Goal: Task Accomplishment & Management: Manage account settings

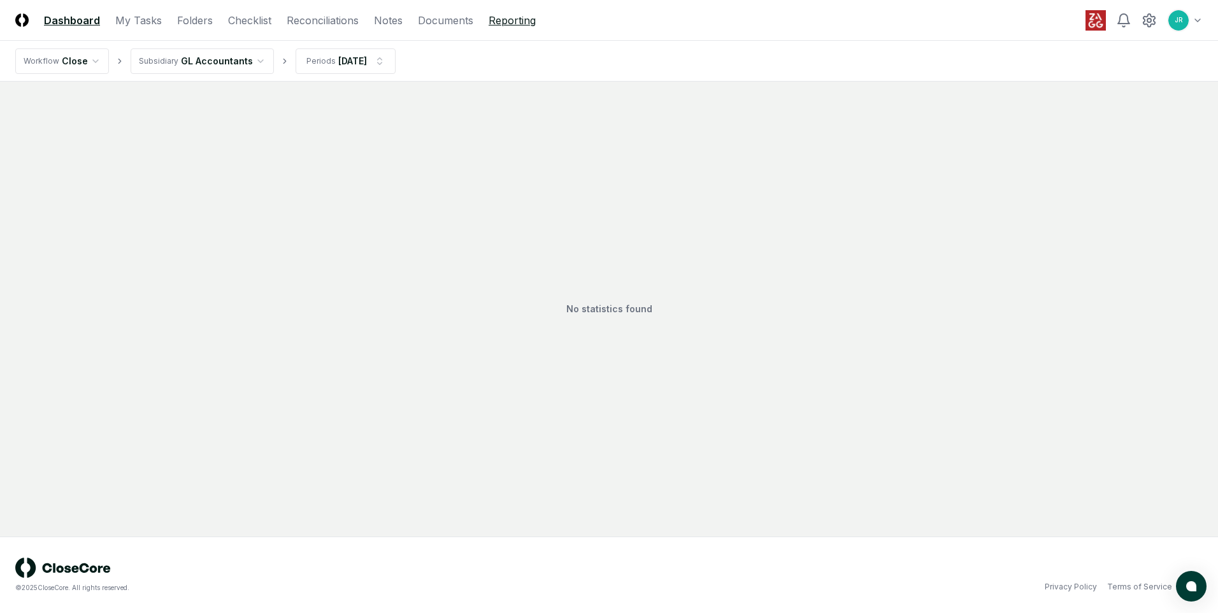
click at [514, 22] on link "Reporting" at bounding box center [512, 20] width 47 height 15
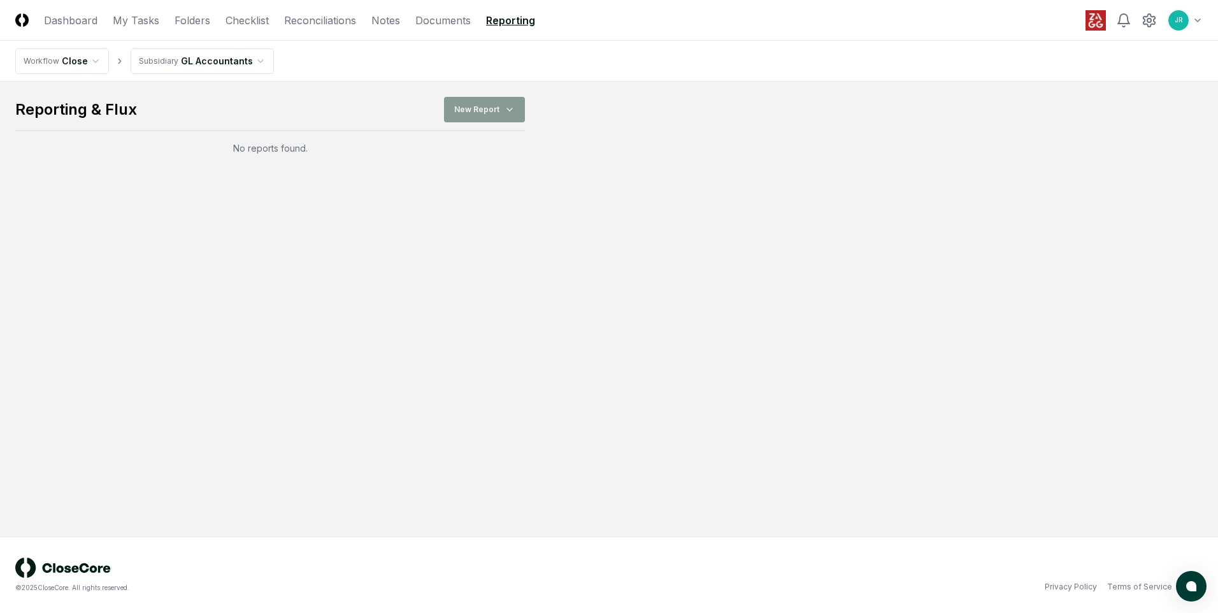
click at [190, 61] on html "CloseCore Dashboard My Tasks Folders Checklist Reconciliations Notes Documents …" at bounding box center [609, 306] width 1218 height 613
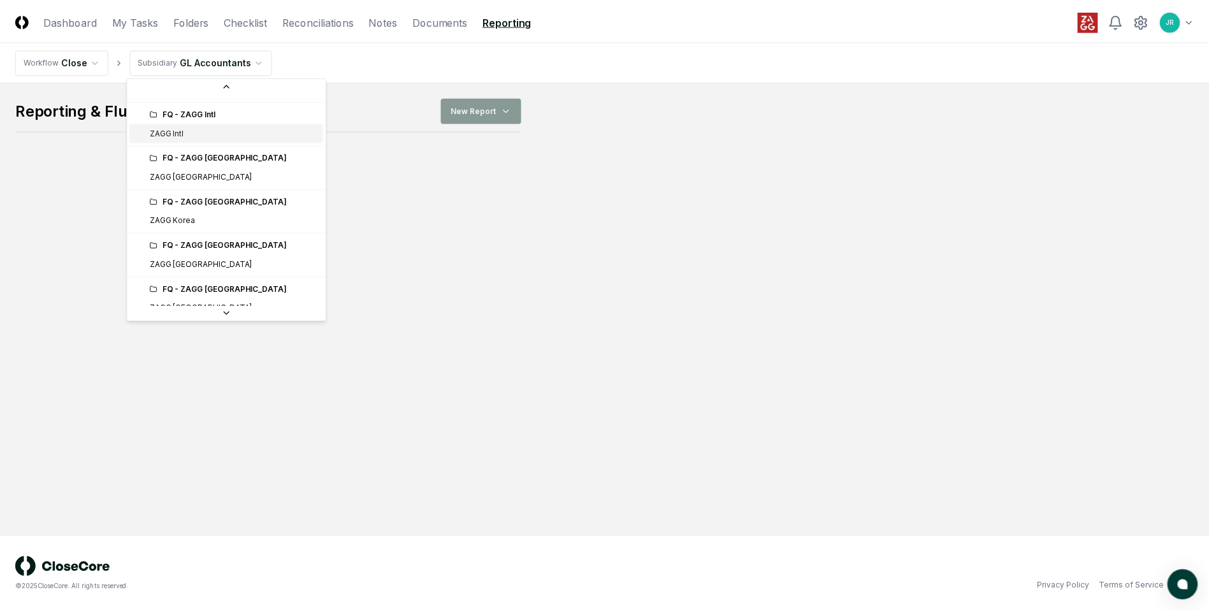
scroll to position [255, 0]
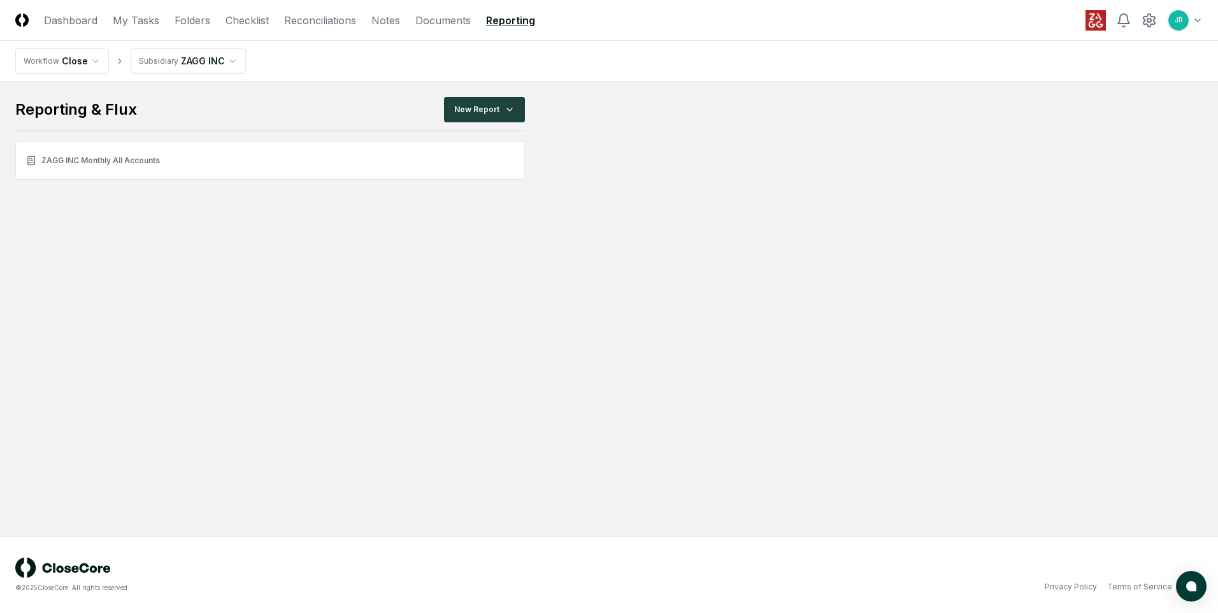
click at [106, 154] on link "ZAGG INC Monthly All Accounts" at bounding box center [270, 160] width 510 height 38
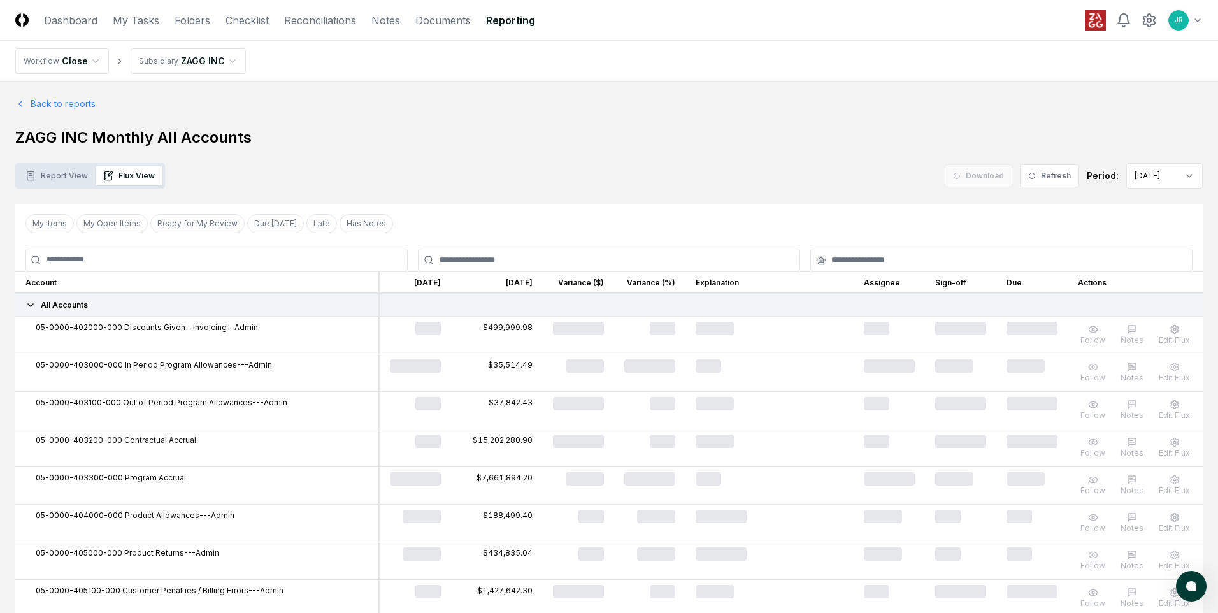
click at [53, 229] on button "My Items" at bounding box center [49, 223] width 48 height 19
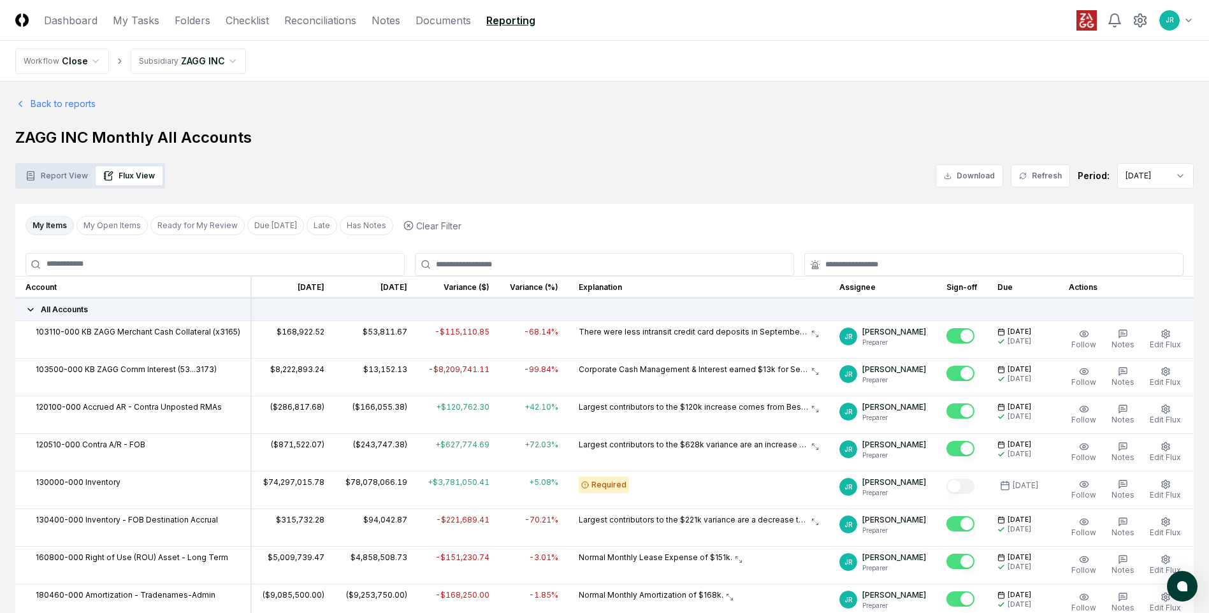
click at [43, 227] on button "My Items" at bounding box center [49, 225] width 48 height 19
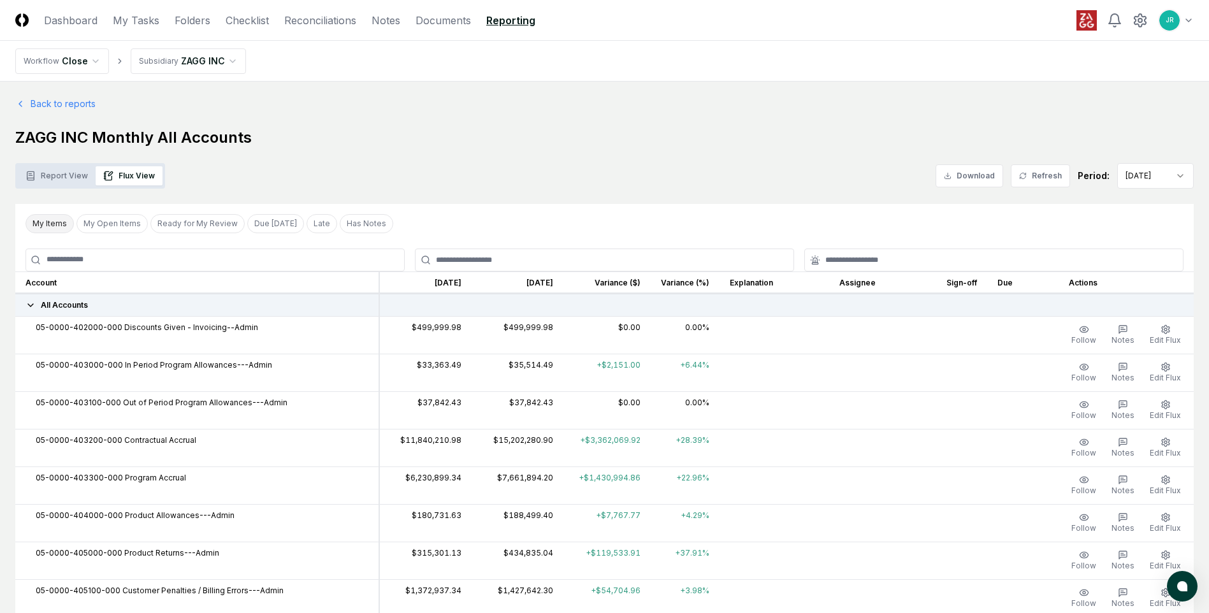
click at [54, 222] on button "My Items" at bounding box center [49, 223] width 48 height 19
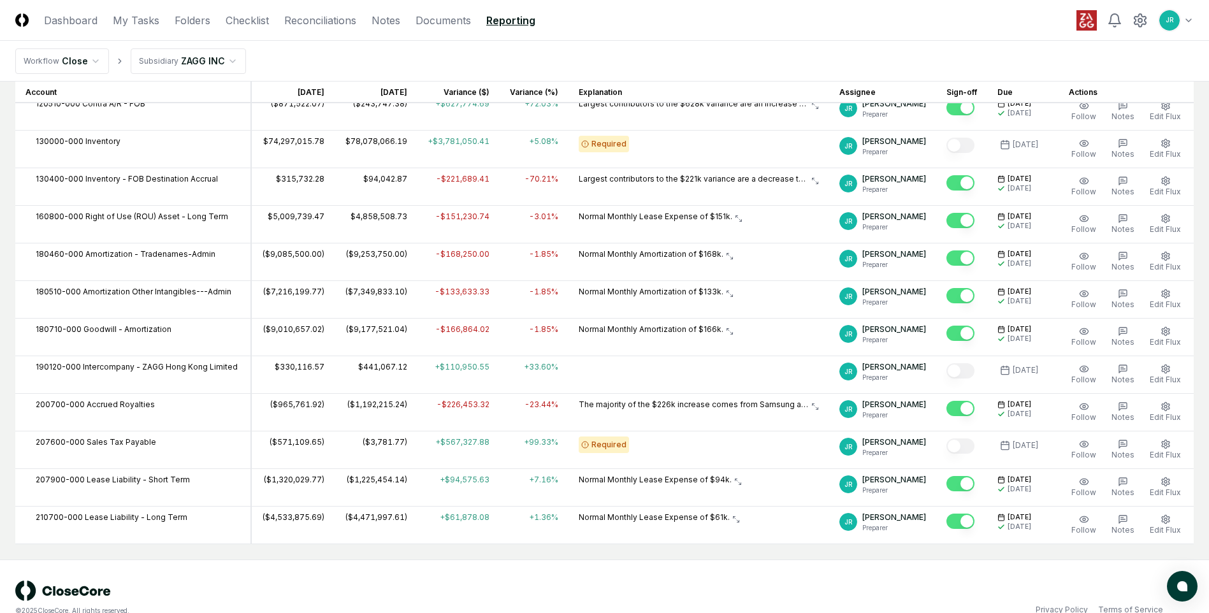
scroll to position [364, 0]
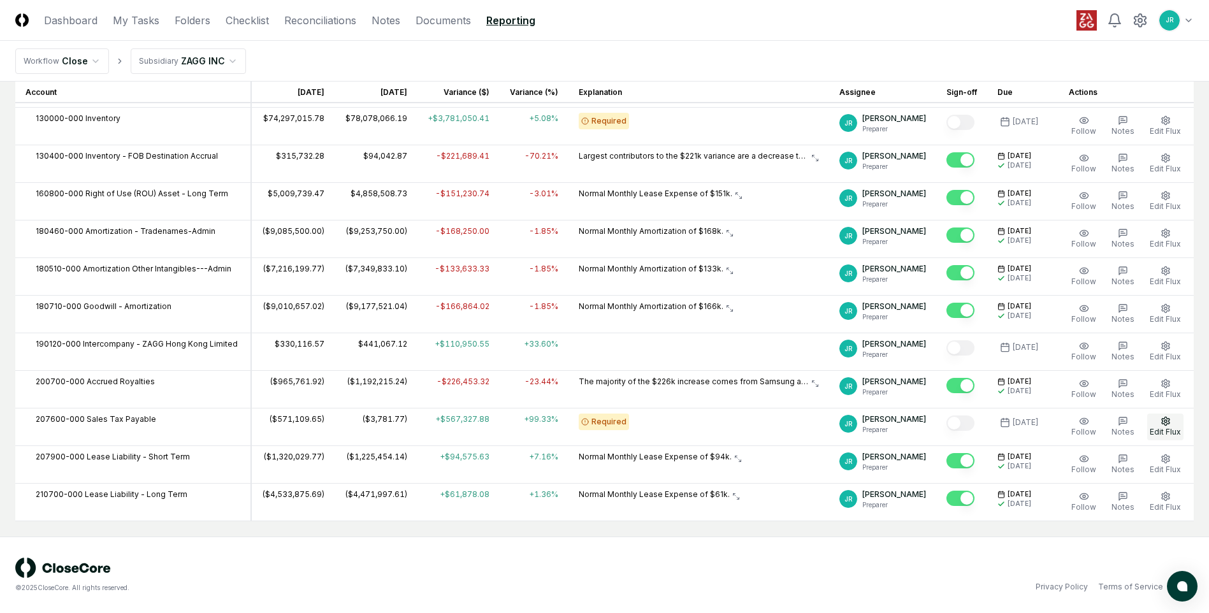
click at [1171, 423] on button "Edit Flux" at bounding box center [1165, 427] width 36 height 27
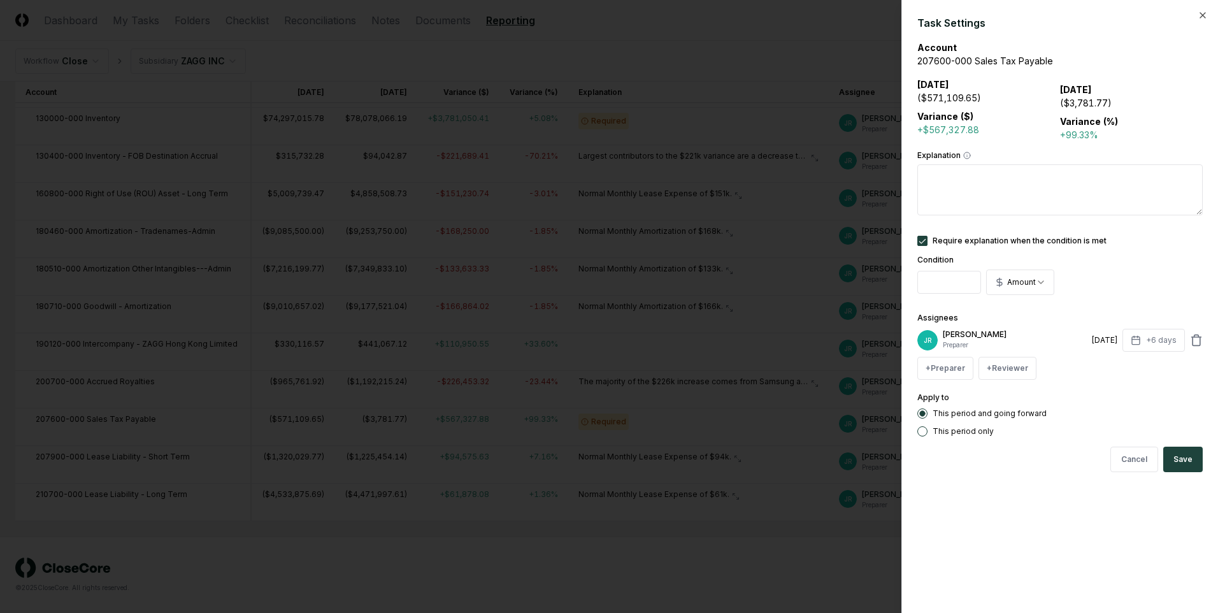
click at [946, 189] on textarea "Explanation" at bounding box center [1059, 189] width 285 height 51
drag, startPoint x: 925, startPoint y: 177, endPoint x: 1019, endPoint y: 182, distance: 95.0
click at [1019, 182] on textarea "**********" at bounding box center [1059, 189] width 285 height 51
type textarea "**********"
click at [1177, 461] on button "Save" at bounding box center [1183, 459] width 40 height 25
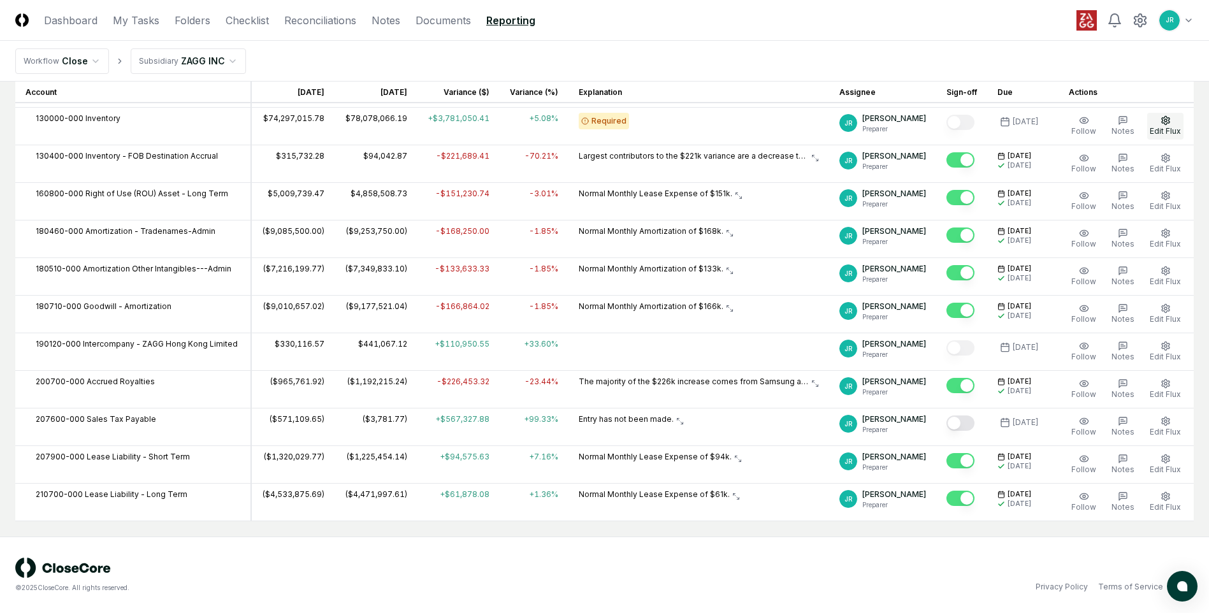
click at [1167, 126] on button "Edit Flux" at bounding box center [1165, 126] width 36 height 27
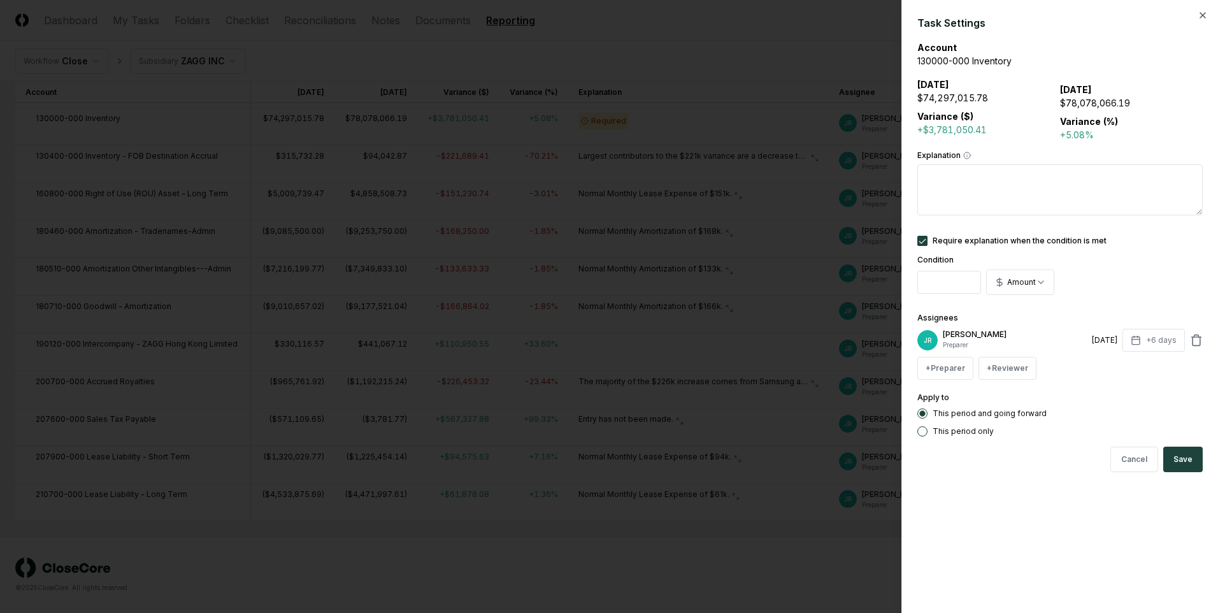
click at [937, 191] on textarea "Explanation" at bounding box center [1059, 189] width 285 height 51
paste textarea "**********"
type textarea "**********"
click at [1191, 461] on button "Save" at bounding box center [1183, 459] width 40 height 25
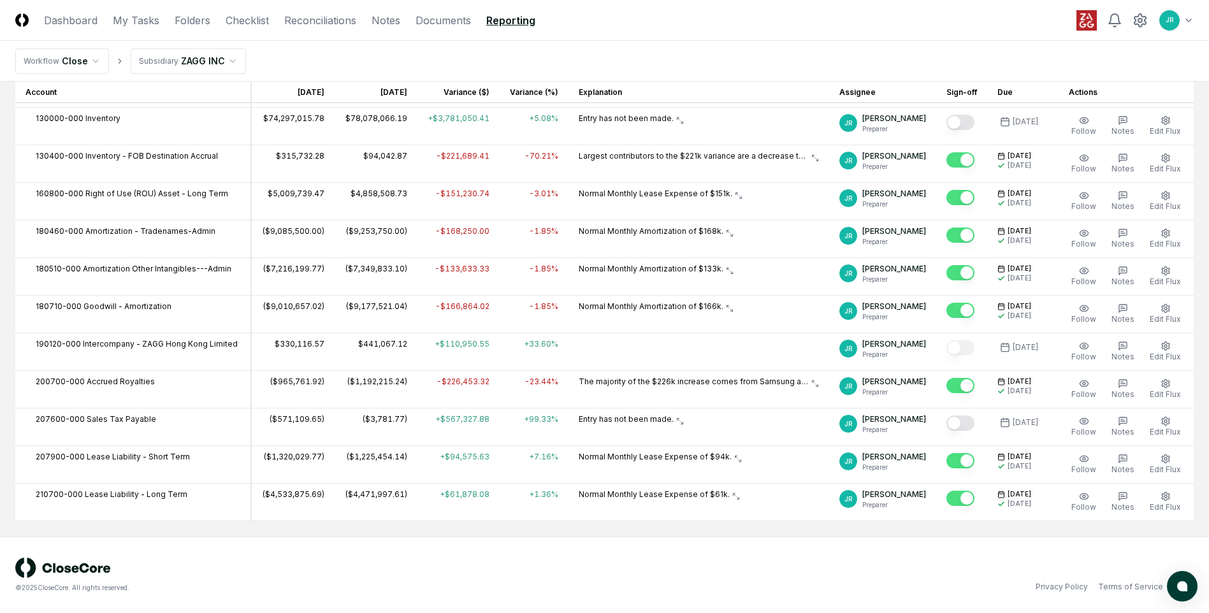
scroll to position [300, 0]
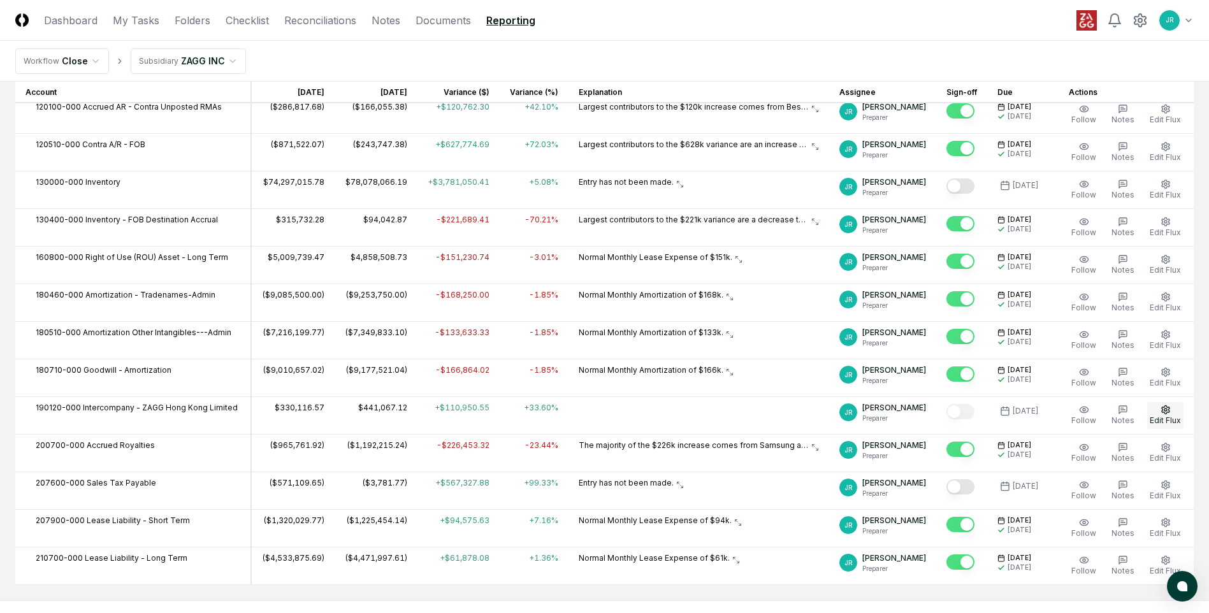
click at [1170, 415] on button "Edit Flux" at bounding box center [1165, 415] width 36 height 27
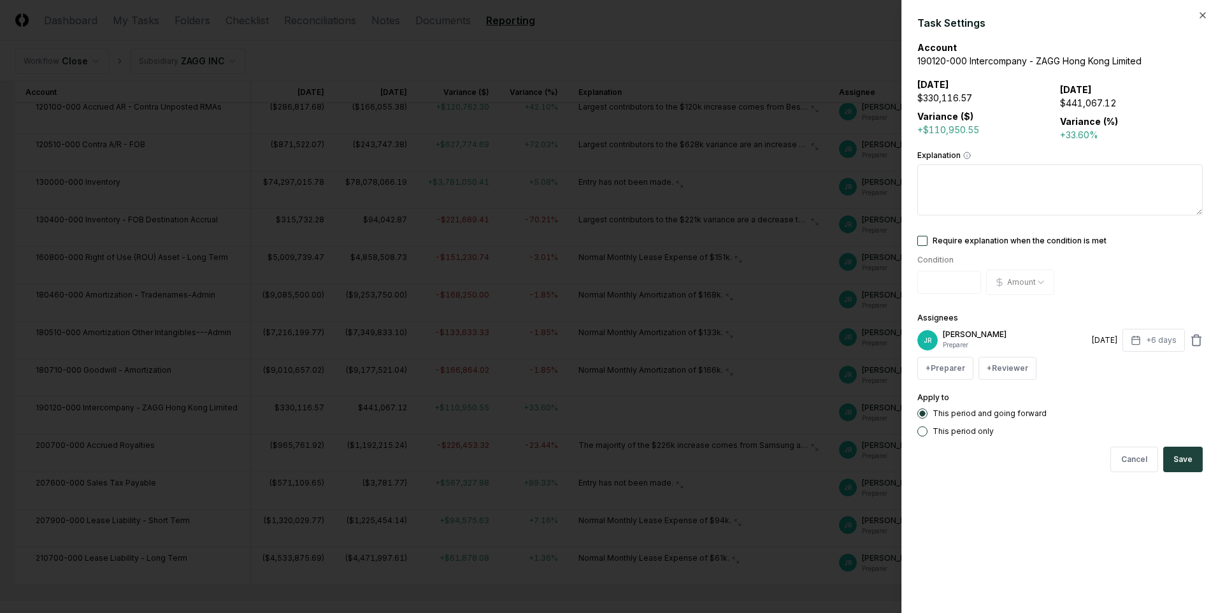
click at [924, 243] on button "Require explanation when the condition is met" at bounding box center [922, 241] width 10 height 10
click at [1183, 462] on button "Save" at bounding box center [1183, 459] width 40 height 25
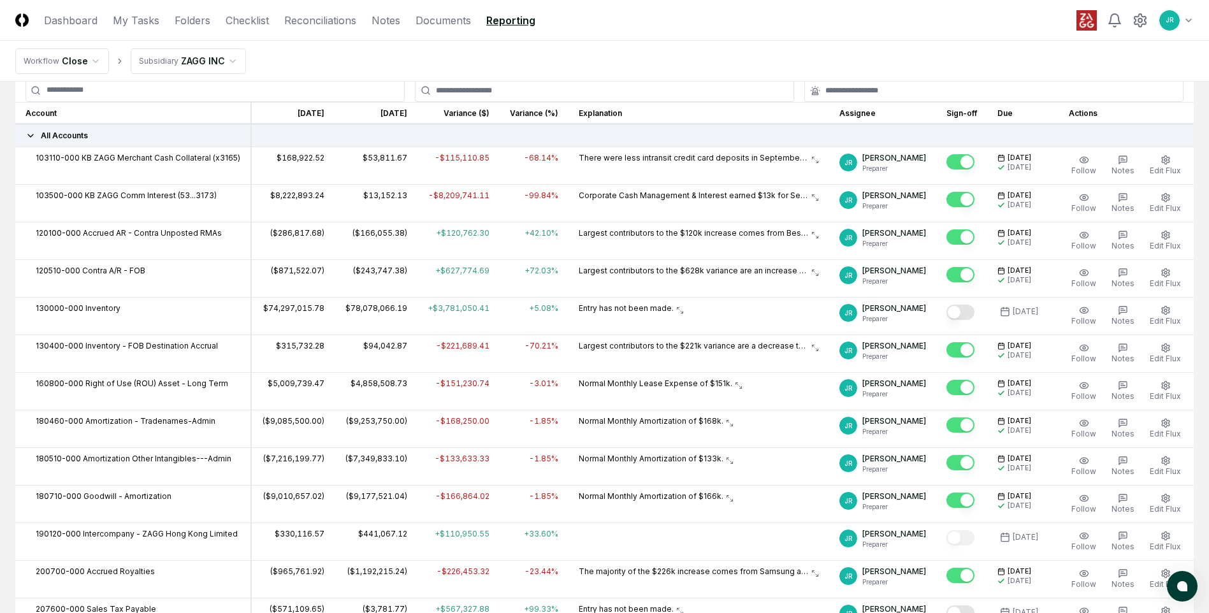
scroll to position [173, 0]
click at [338, 15] on link "Reconciliations" at bounding box center [320, 20] width 72 height 15
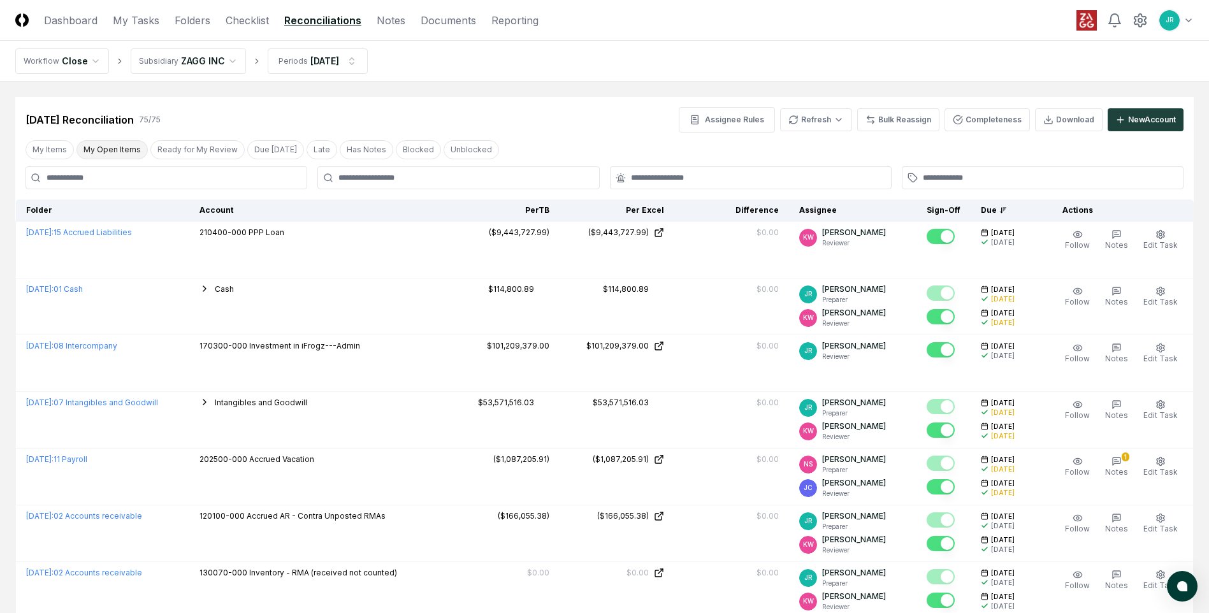
click at [126, 154] on button "My Open Items" at bounding box center [111, 149] width 71 height 19
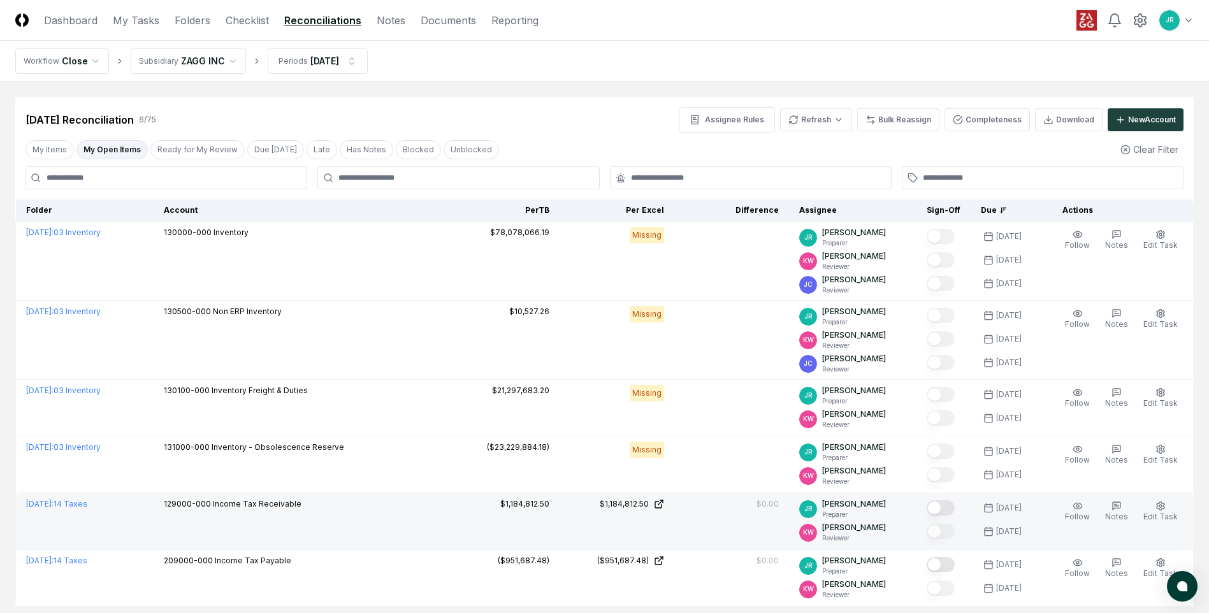
click at [942, 515] on button "Mark complete" at bounding box center [940, 507] width 28 height 15
click at [243, 18] on link "Checklist" at bounding box center [247, 20] width 43 height 15
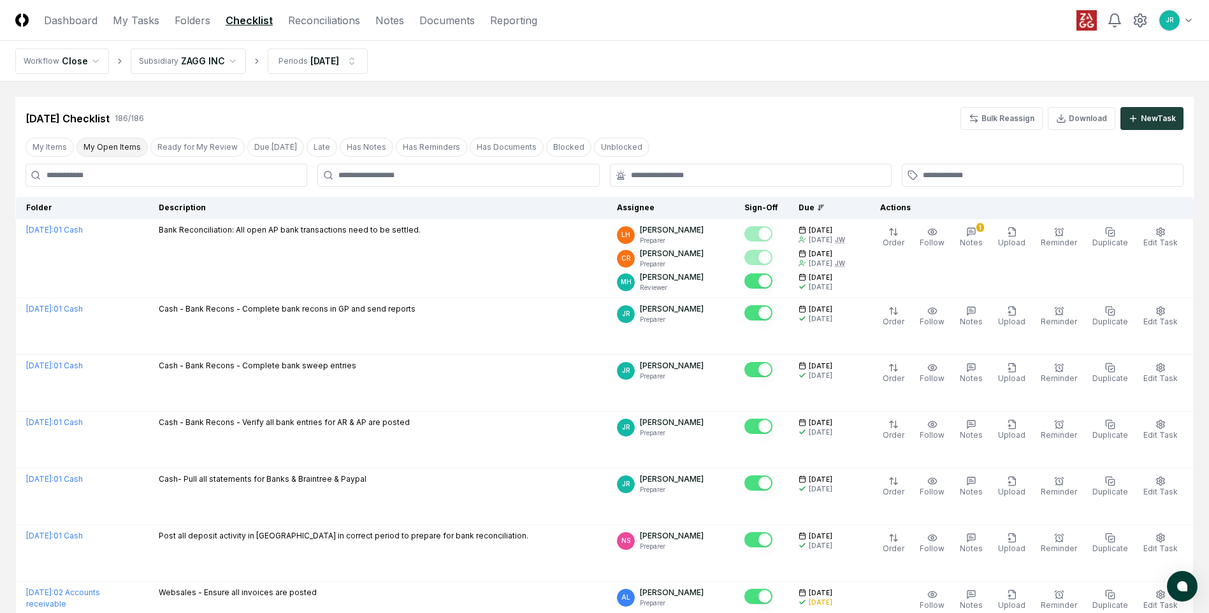
click at [98, 148] on button "My Open Items" at bounding box center [111, 147] width 71 height 19
